Goal: Task Accomplishment & Management: Complete application form

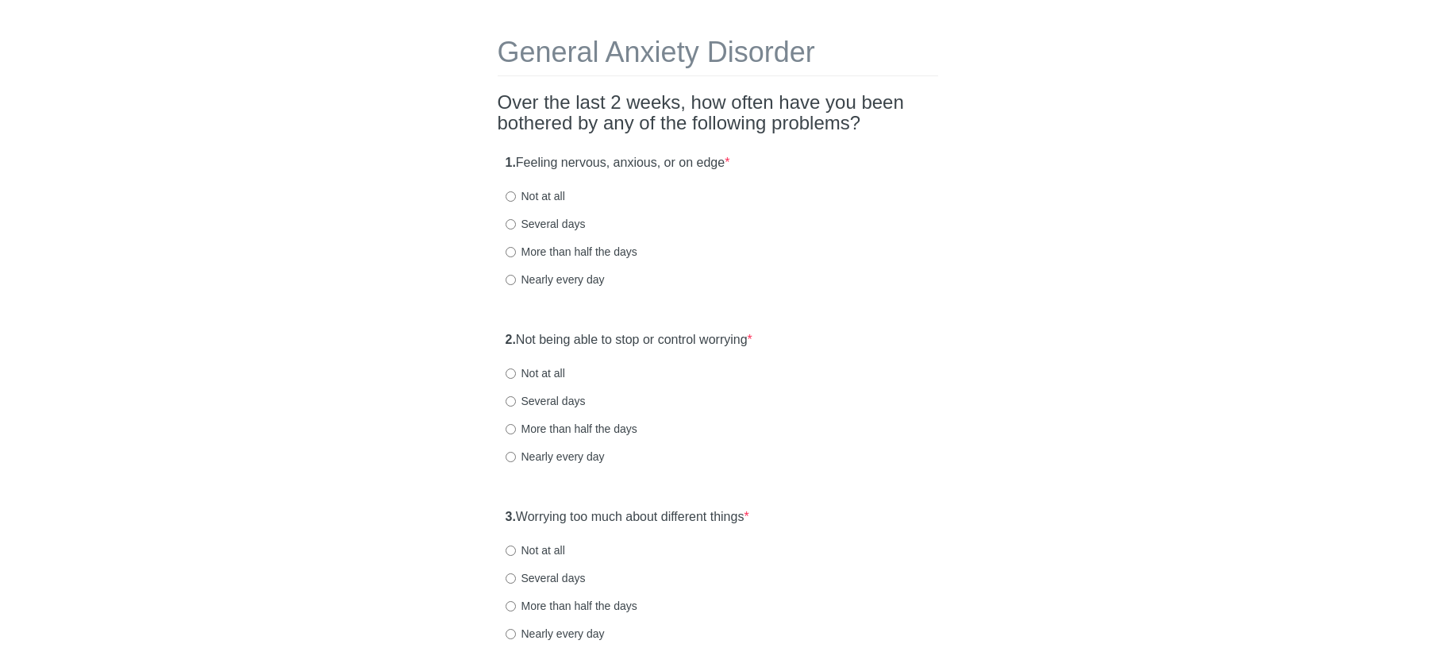
scroll to position [54, 0]
click at [571, 279] on label "Nearly every day" at bounding box center [555, 277] width 99 height 16
click at [516, 279] on input "Nearly every day" at bounding box center [511, 277] width 10 height 10
radio input "true"
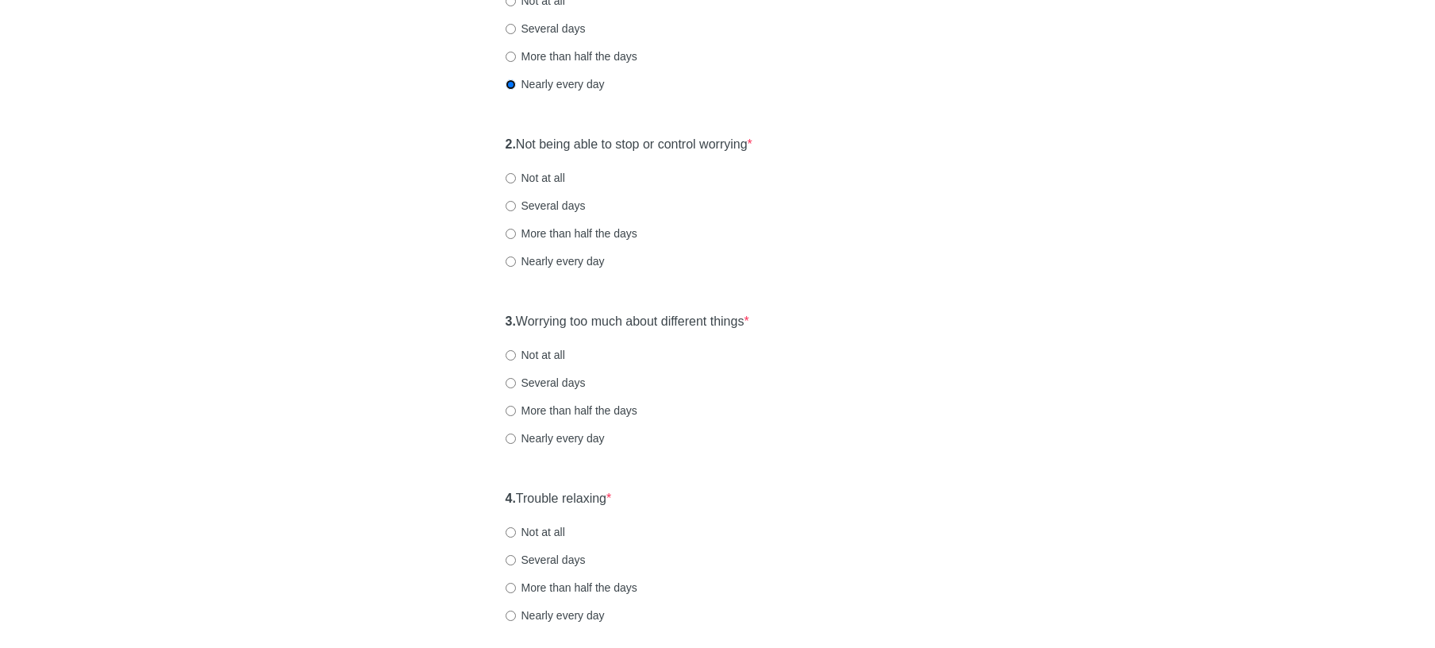
scroll to position [244, 0]
click at [536, 210] on label "Several days" at bounding box center [546, 209] width 80 height 16
click at [516, 210] on input "Several days" at bounding box center [511, 209] width 10 height 10
radio input "true"
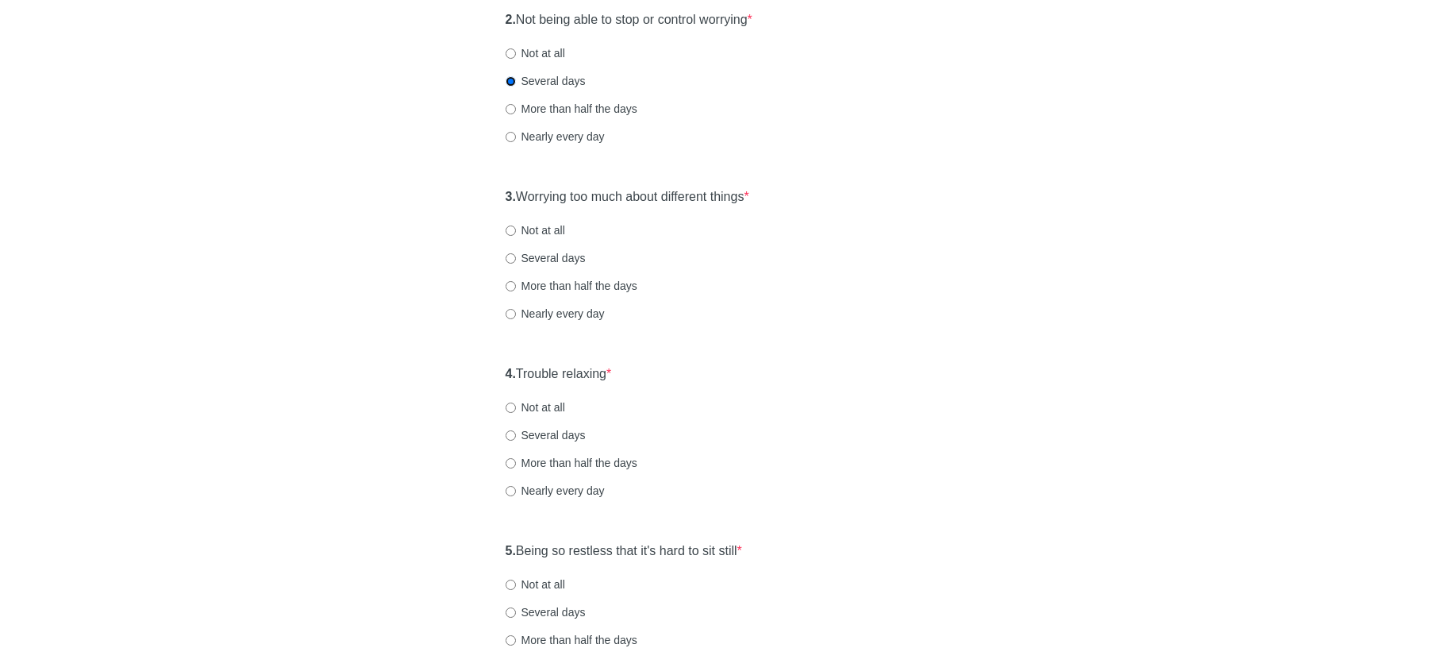
scroll to position [369, 0]
click at [549, 271] on div "3. Worrying too much about different things * Not at all Several days More than…" at bounding box center [718, 265] width 441 height 165
click at [551, 260] on label "Several days" at bounding box center [546, 260] width 80 height 16
click at [516, 260] on input "Several days" at bounding box center [511, 261] width 10 height 10
radio input "true"
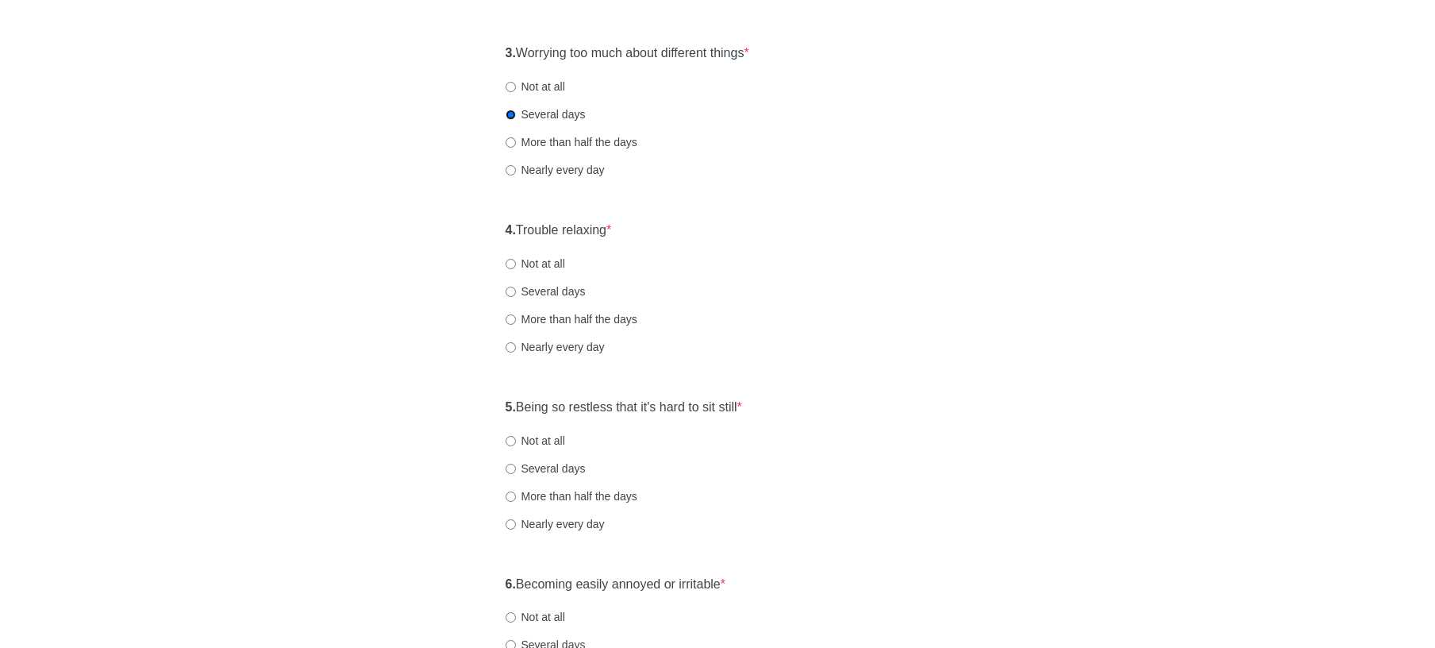
scroll to position [512, 0]
click at [565, 293] on label "Several days" at bounding box center [546, 295] width 80 height 16
click at [516, 293] on input "Several days" at bounding box center [511, 295] width 10 height 10
radio input "true"
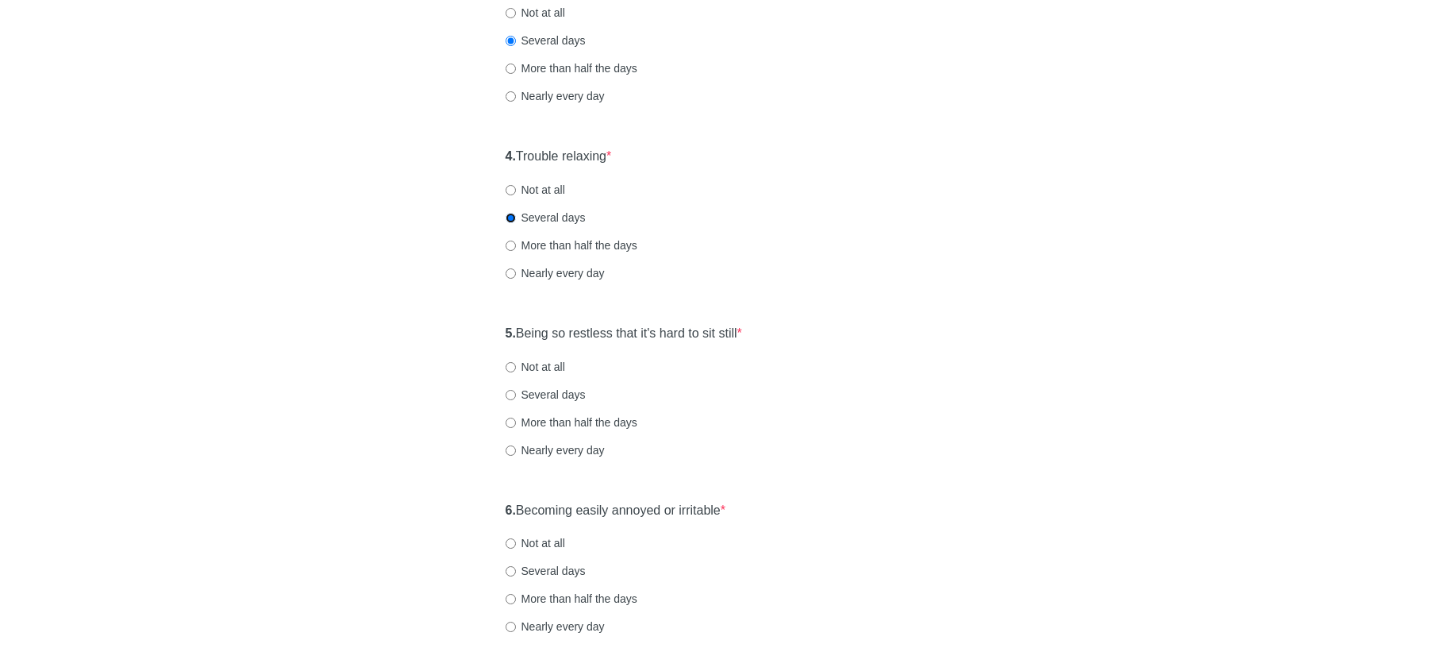
scroll to position [623, 0]
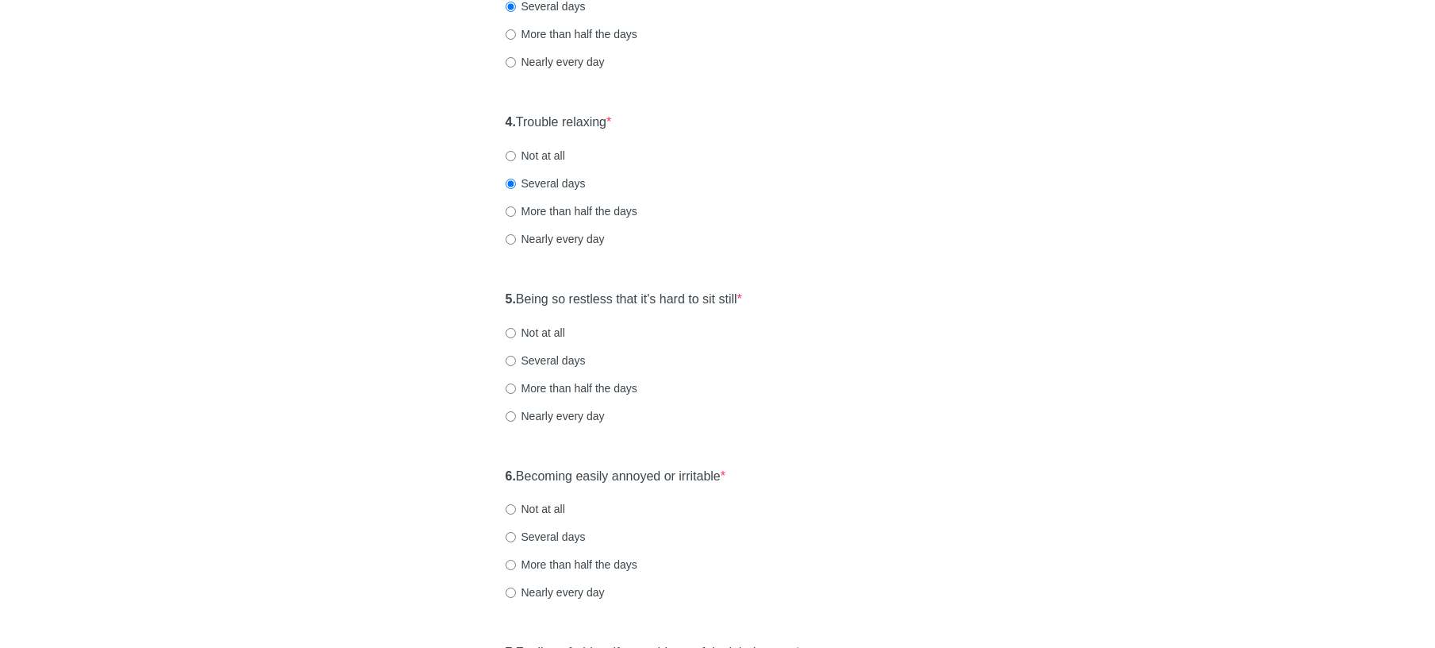
click at [571, 356] on label "Several days" at bounding box center [546, 360] width 80 height 16
click at [516, 356] on input "Several days" at bounding box center [511, 361] width 10 height 10
radio input "true"
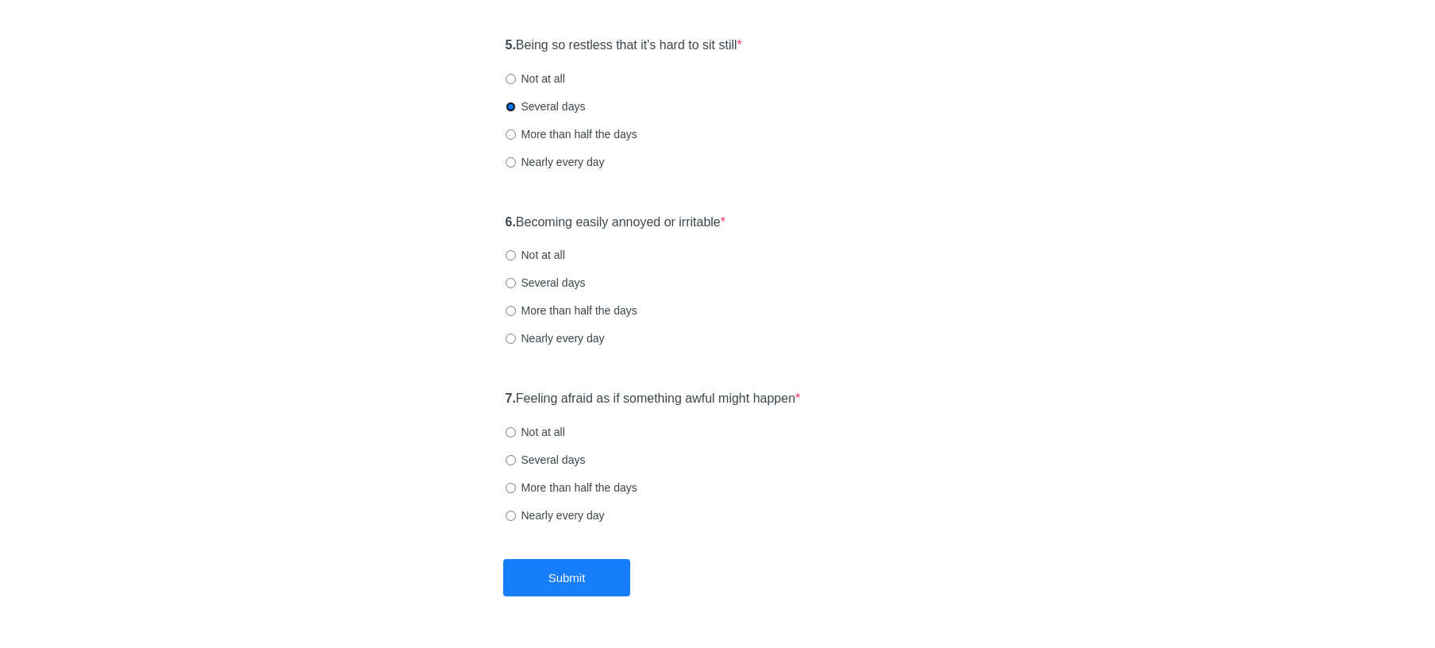
scroll to position [879, 0]
click at [546, 283] on label "Several days" at bounding box center [546, 281] width 80 height 16
click at [516, 283] on input "Several days" at bounding box center [511, 281] width 10 height 10
radio input "true"
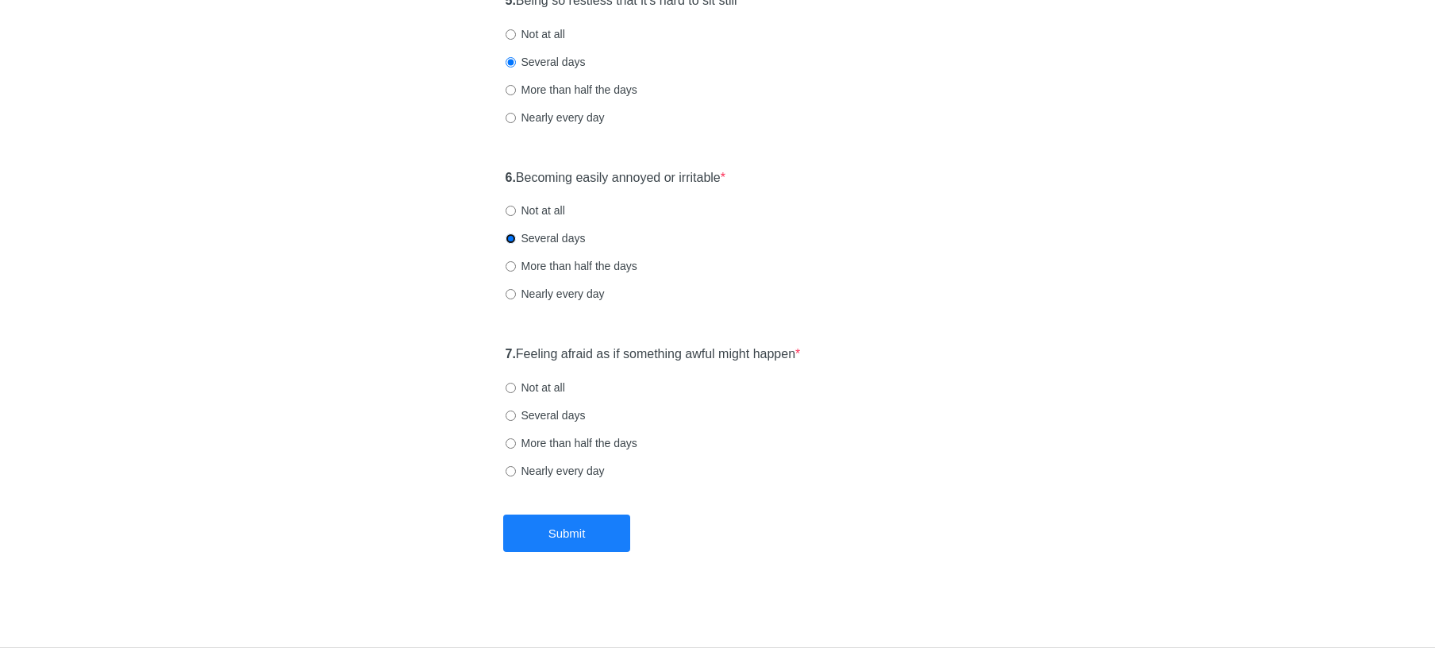
scroll to position [922, 0]
click at [560, 414] on label "Several days" at bounding box center [546, 415] width 80 height 16
click at [516, 412] on label "Several days" at bounding box center [546, 415] width 80 height 16
click at [516, 412] on input "Several days" at bounding box center [511, 415] width 10 height 10
radio input "true"
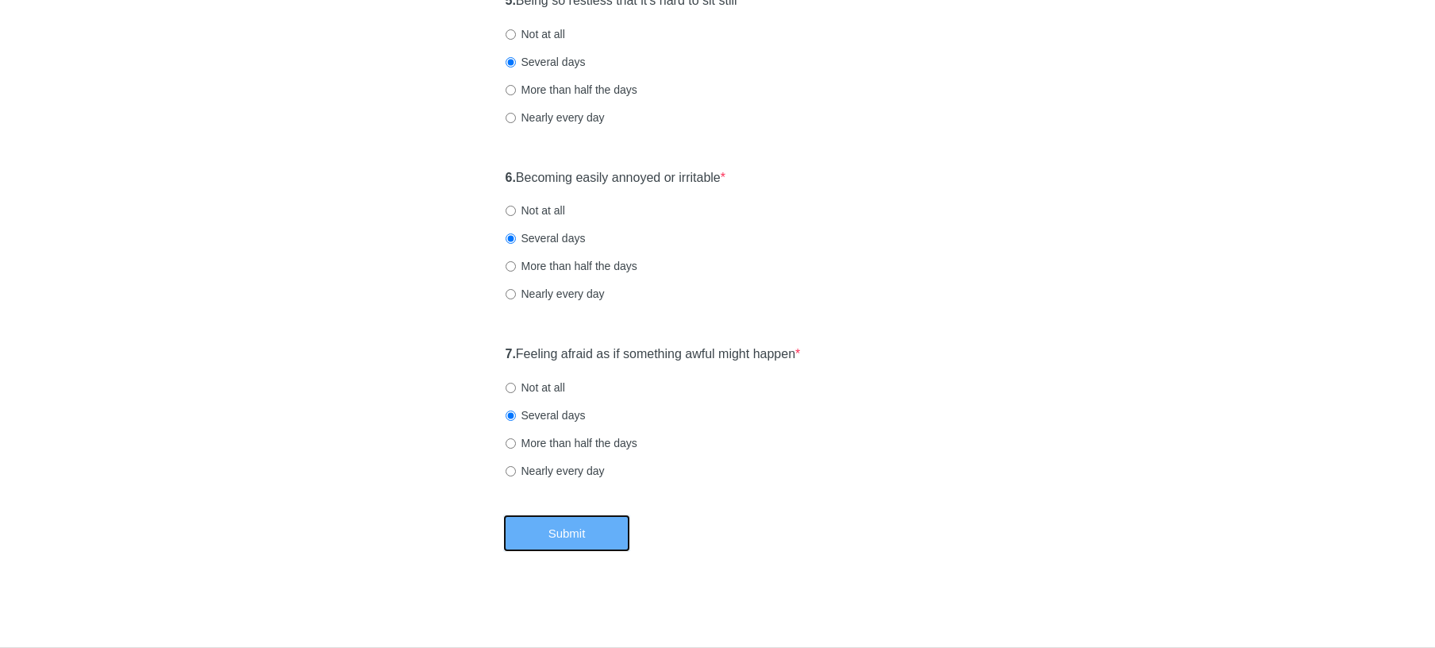
click at [563, 530] on button "Submit" at bounding box center [566, 532] width 127 height 37
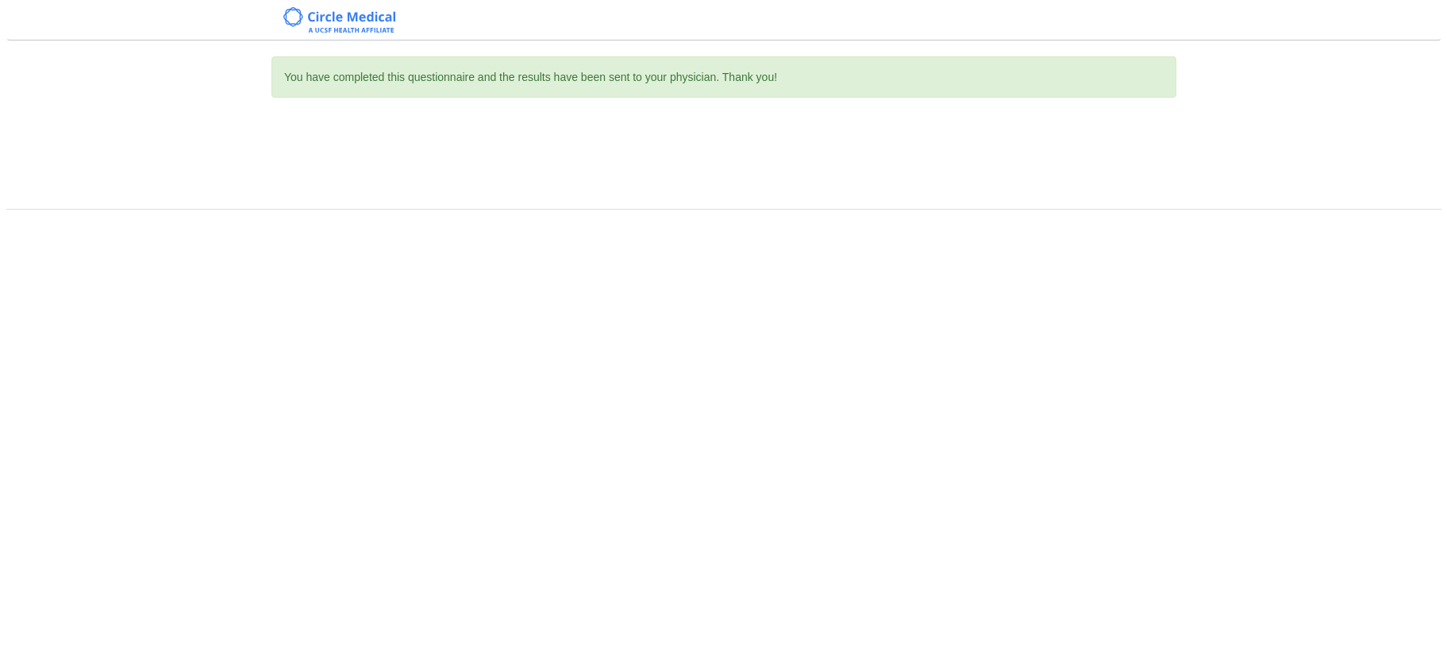
scroll to position [0, 0]
